Goal: Unclear

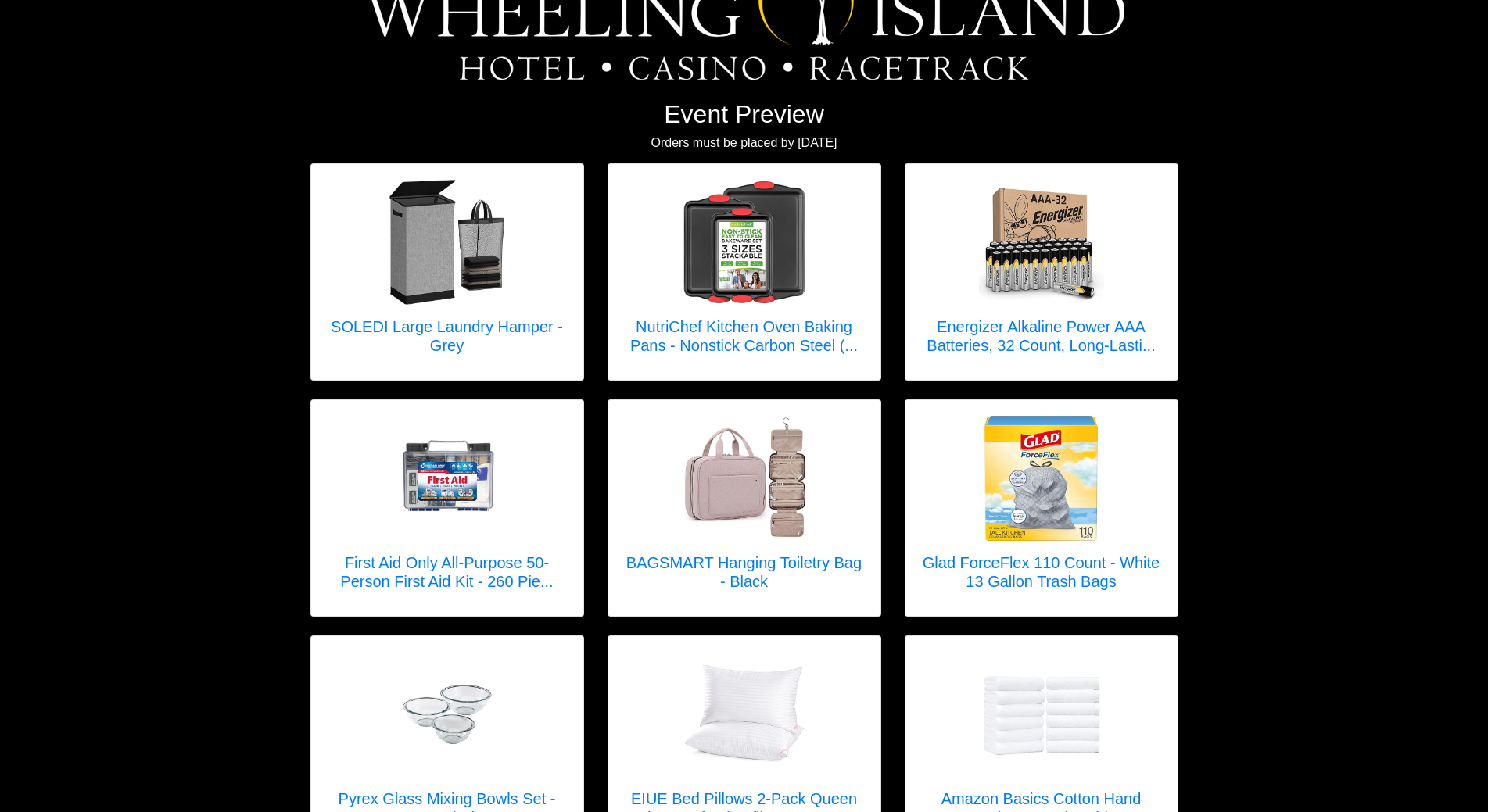
scroll to position [101, 0]
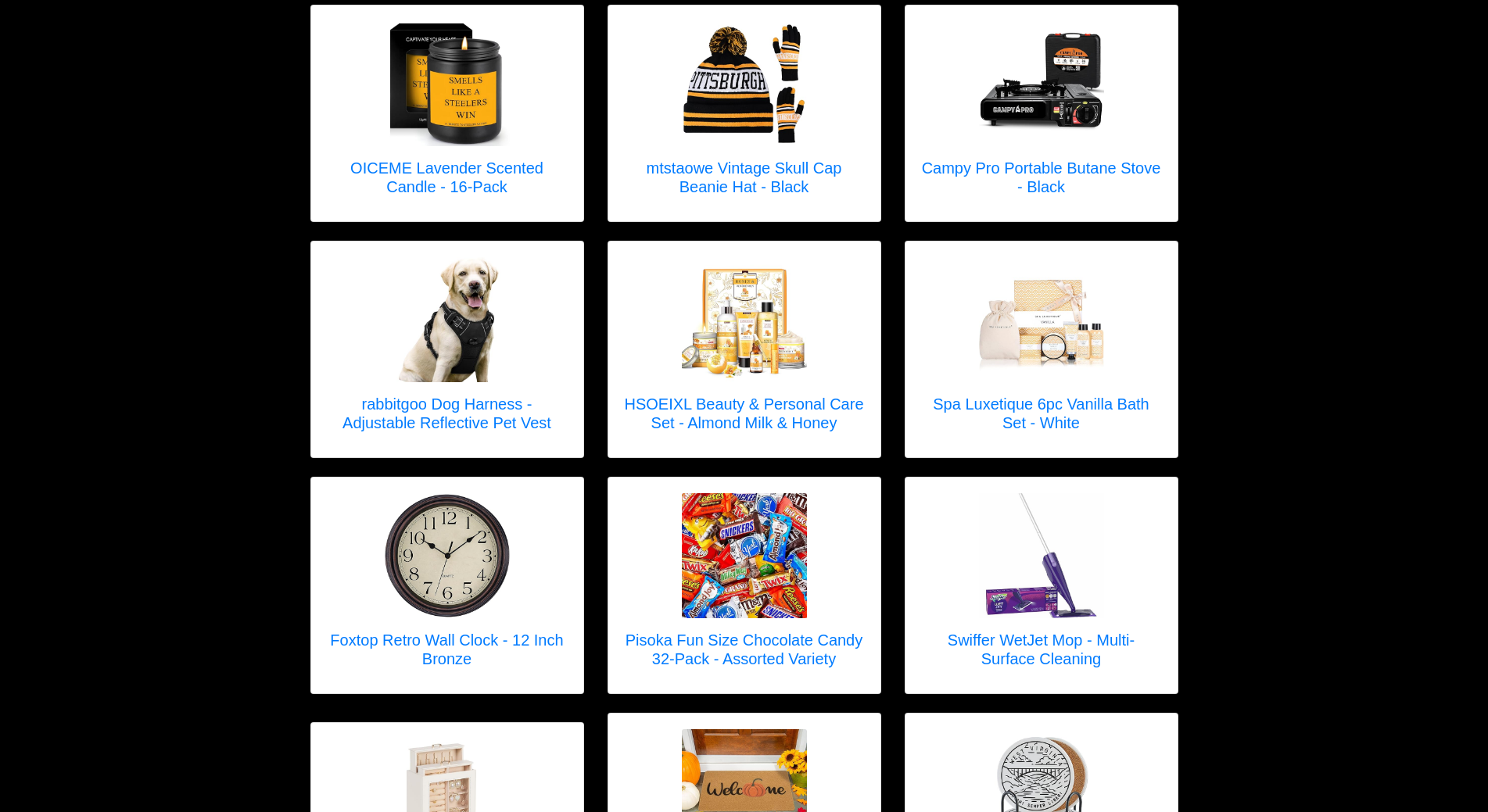
scroll to position [4535, 0]
